Goal: Task Accomplishment & Management: Use online tool/utility

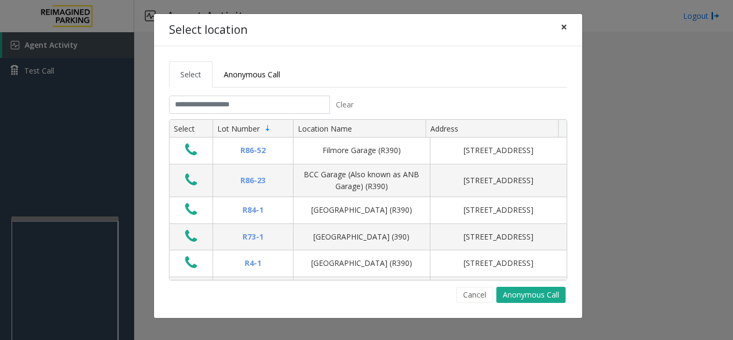
click at [563, 24] on span "×" at bounding box center [564, 26] width 6 height 15
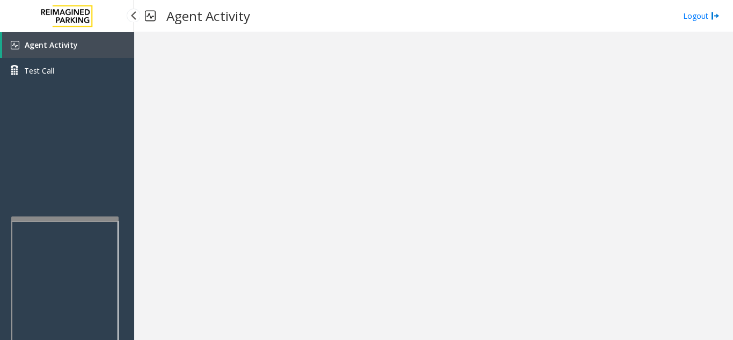
click at [97, 40] on link "Agent Activity" at bounding box center [68, 45] width 132 height 26
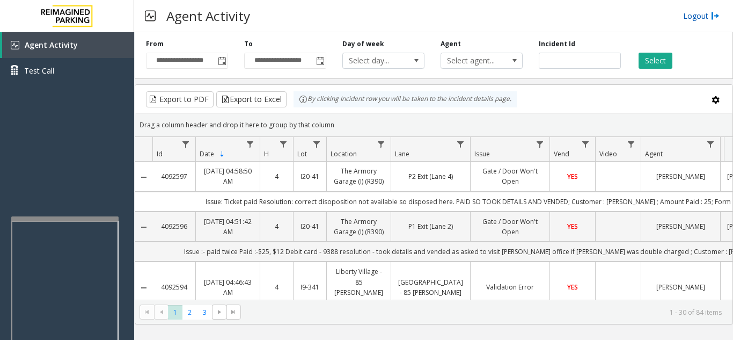
click at [690, 19] on link "Logout" at bounding box center [701, 15] width 36 height 11
